Goal: Task Accomplishment & Management: Manage account settings

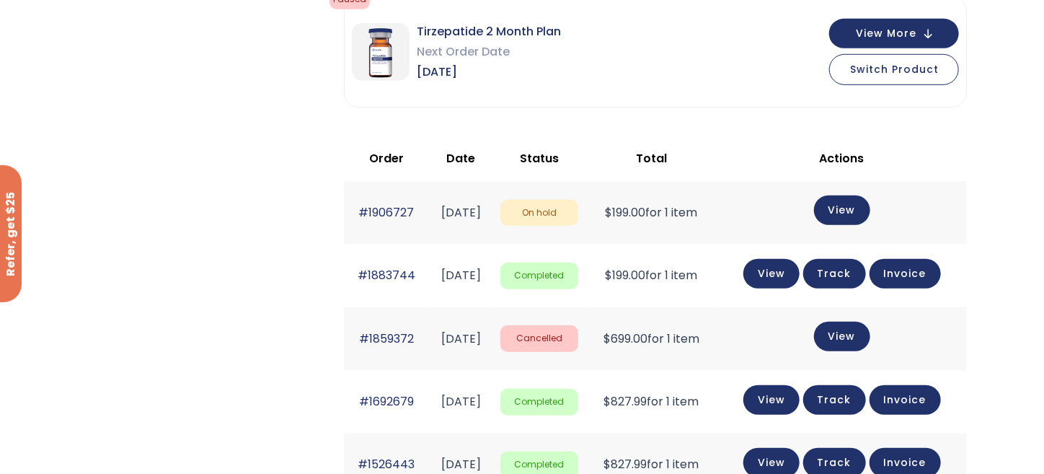
scroll to position [505, 0]
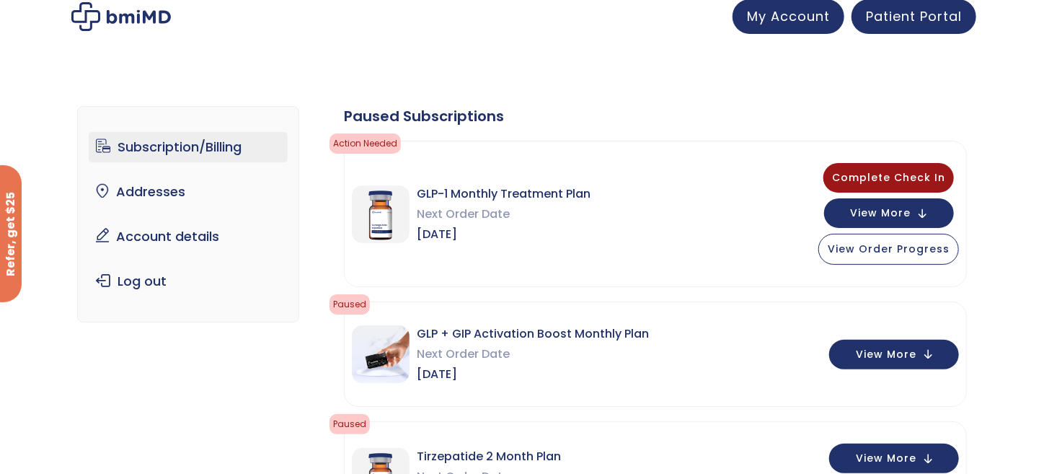
scroll to position [0, 0]
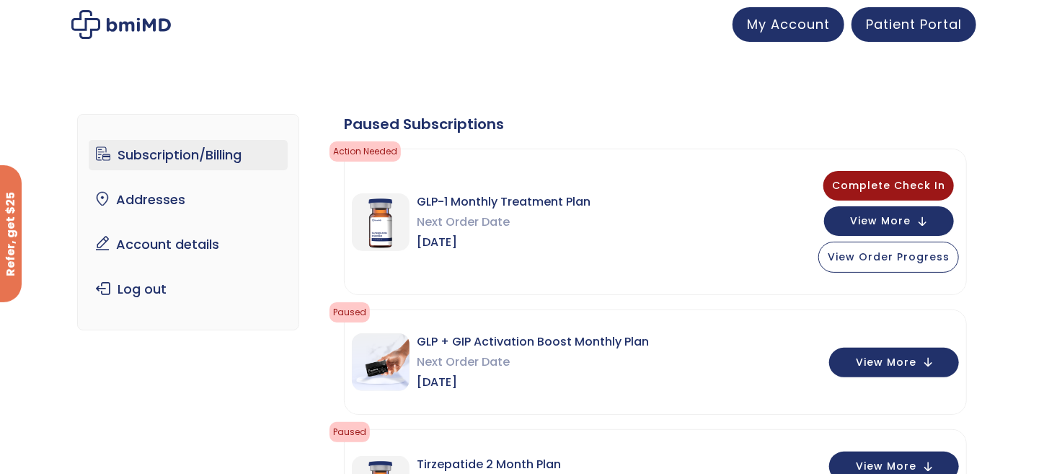
click at [151, 23] on img at bounding box center [121, 24] width 100 height 29
